Goal: Use online tool/utility

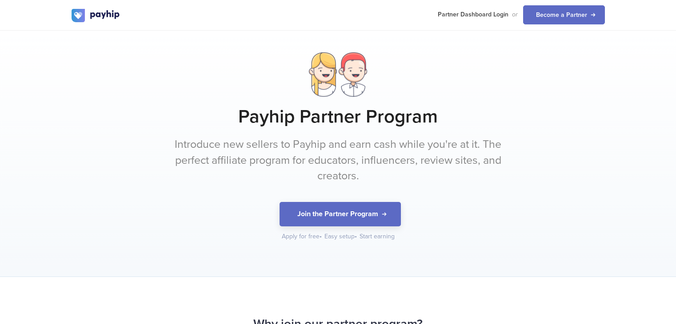
scroll to position [867, 0]
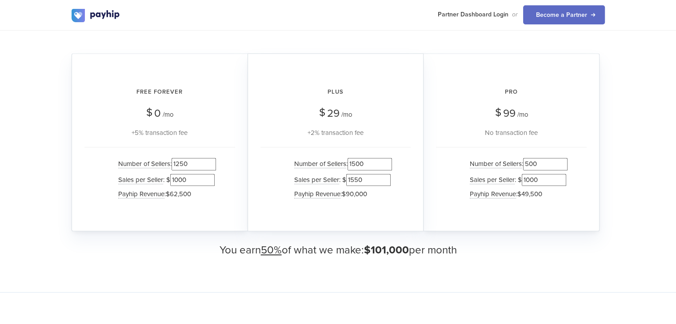
click at [356, 164] on input "1500" at bounding box center [370, 164] width 44 height 12
type input "0"
click at [357, 175] on input "1550" at bounding box center [368, 180] width 44 height 12
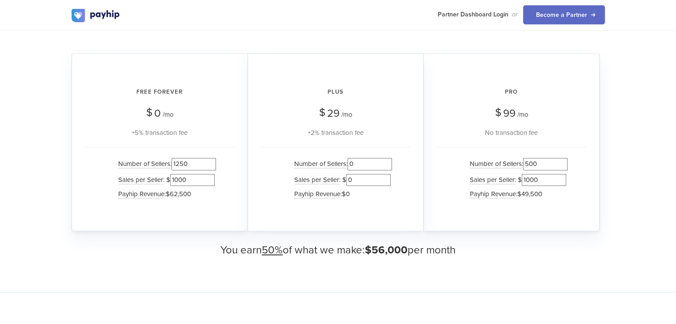
type input "0"
click at [258, 171] on div "Plus $ 29 /mo +2% transaction fee Number of Sellers : 0 Sales per Seller : $ 0 …" at bounding box center [336, 142] width 176 height 178
click at [183, 167] on input "1250" at bounding box center [194, 164] width 44 height 12
type input "0"
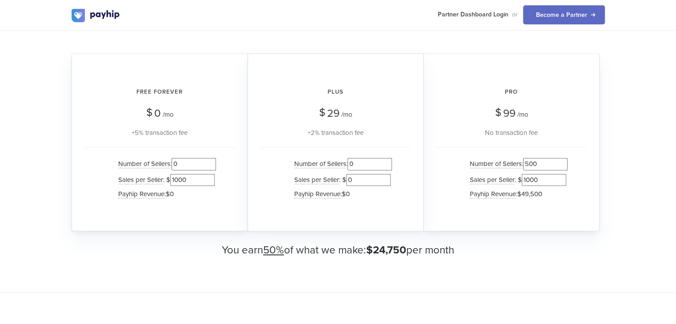
click at [183, 176] on input "1000" at bounding box center [192, 180] width 44 height 12
type input "0"
click at [241, 120] on div "Free Forever $ 0 /mo +5% transaction fee Number of Sellers : 0 Sales per Seller…" at bounding box center [160, 142] width 176 height 178
